Goal: Task Accomplishment & Management: Complete application form

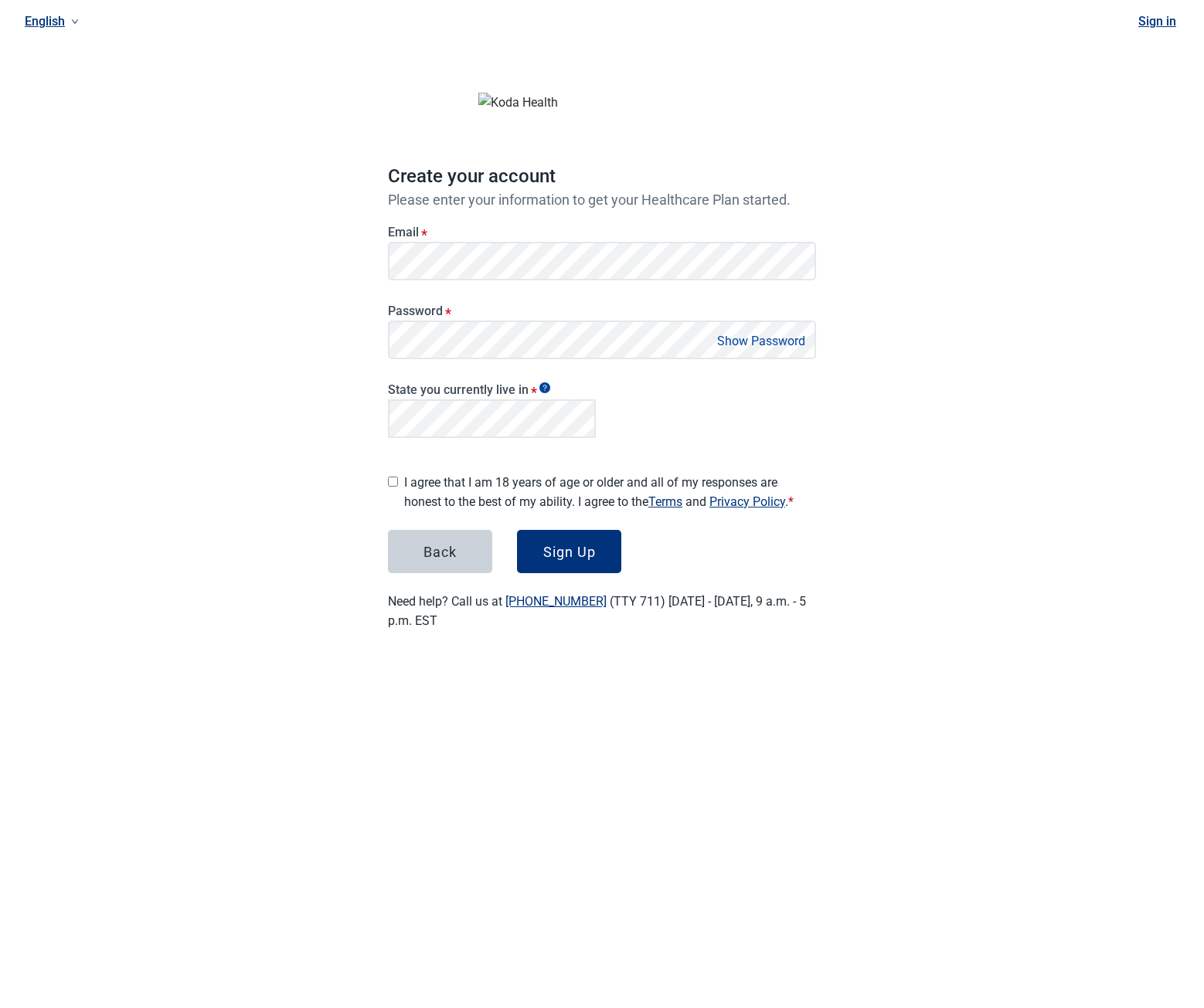
click at [517, 530] on button "Sign Up" at bounding box center [569, 551] width 104 height 43
click at [427, 485] on label "I agree that I am 18 years of age or older and all of my responses are honest t…" at bounding box center [610, 491] width 412 height 39
click at [574, 548] on div "Sign Up" at bounding box center [569, 551] width 53 height 16
